Goal: Use online tool/utility

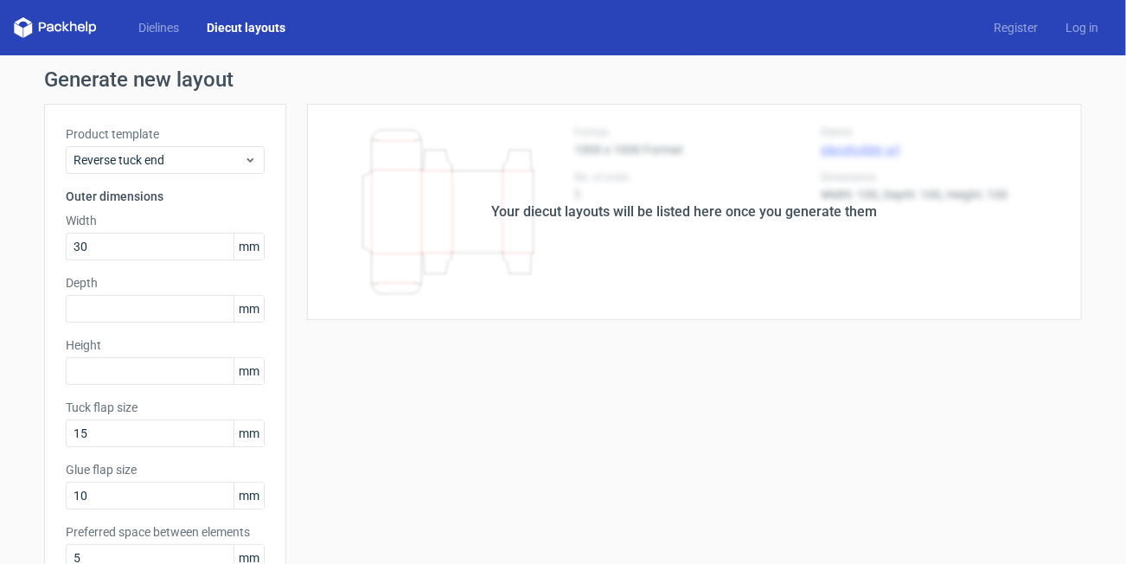
type input "30"
type input "210"
type input "164"
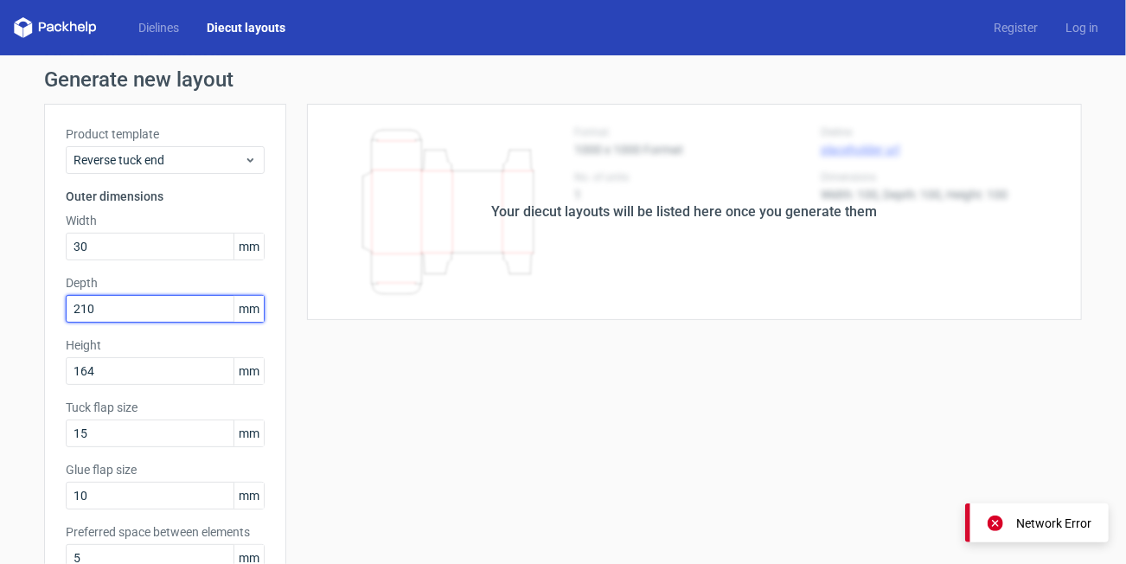
click at [131, 316] on input "210" at bounding box center [165, 309] width 199 height 28
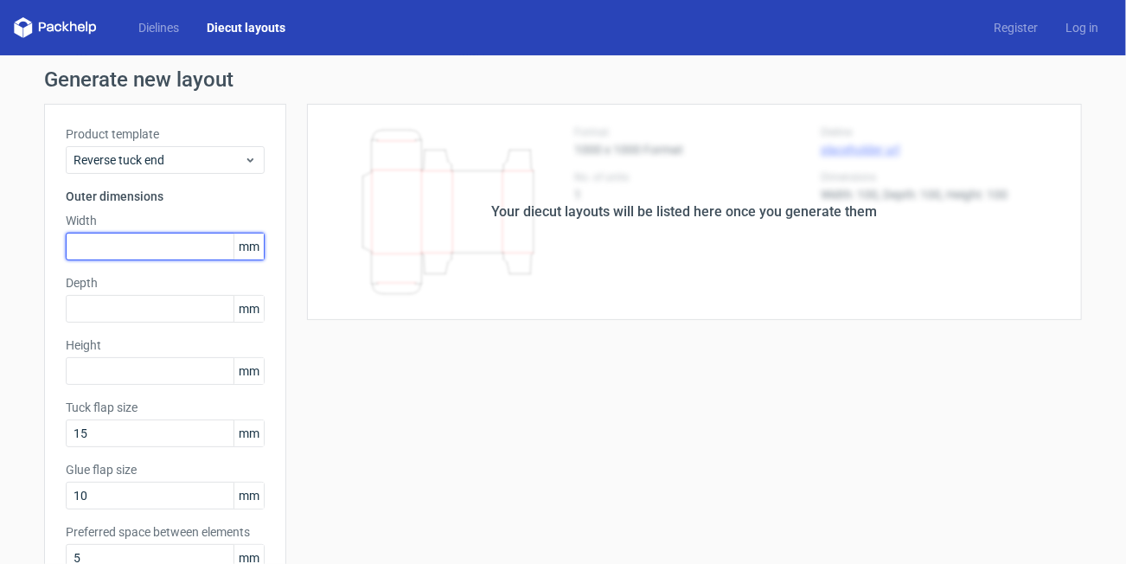
click at [133, 248] on input "text" at bounding box center [165, 247] width 199 height 28
type input "30"
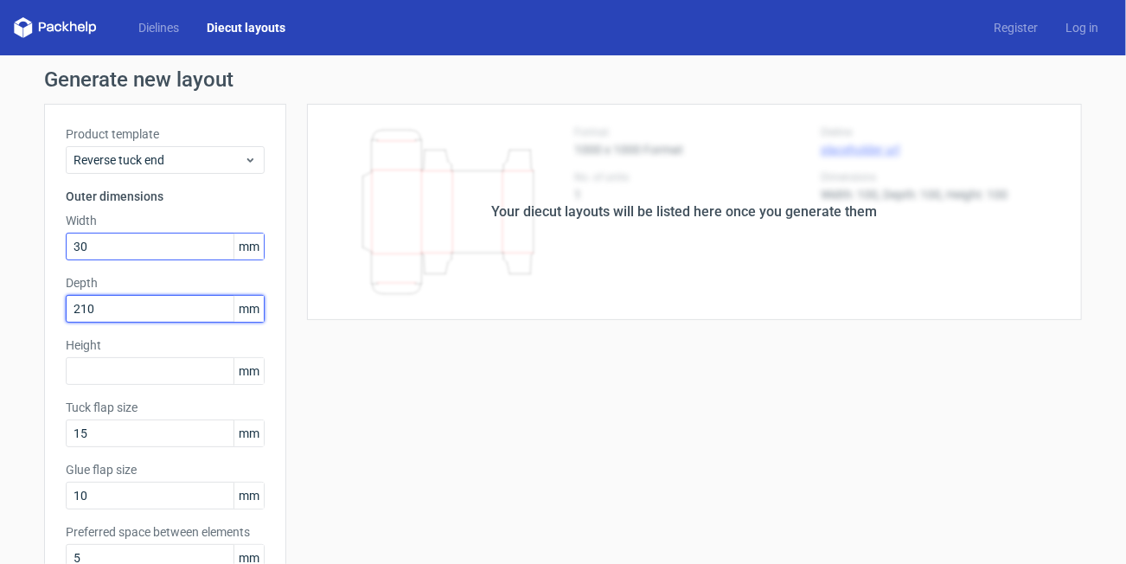
type input "210"
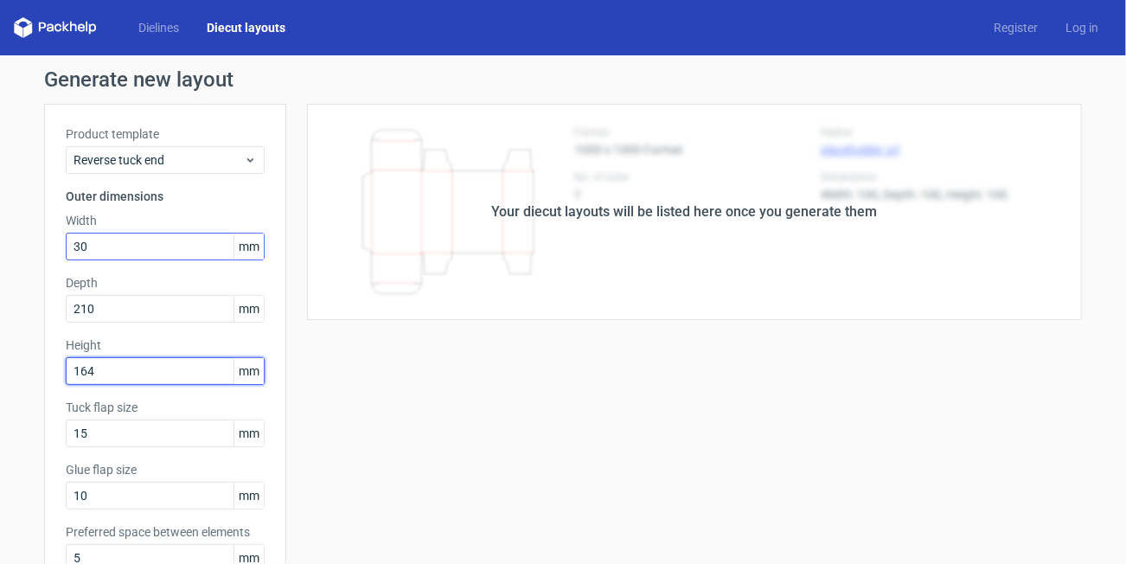
type input "164"
